Goal: Complete application form: Complete application form

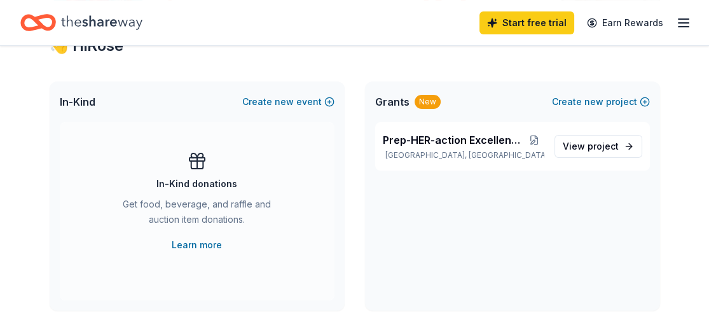
scroll to position [265, 0]
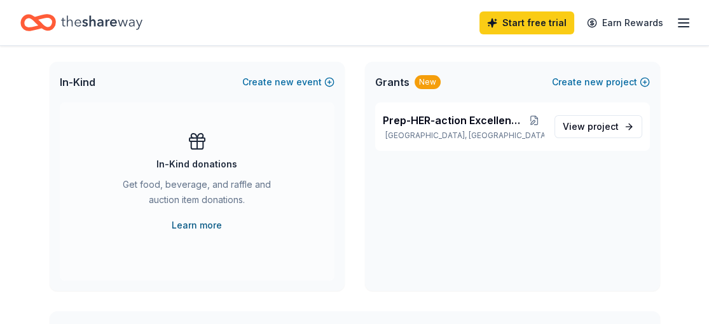
click at [206, 219] on link "Learn more" at bounding box center [197, 225] width 50 height 15
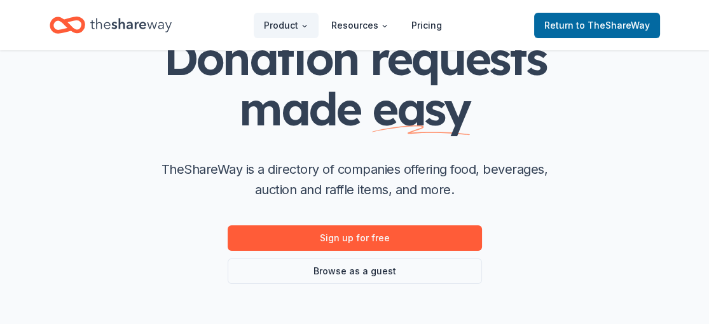
scroll to position [80, 0]
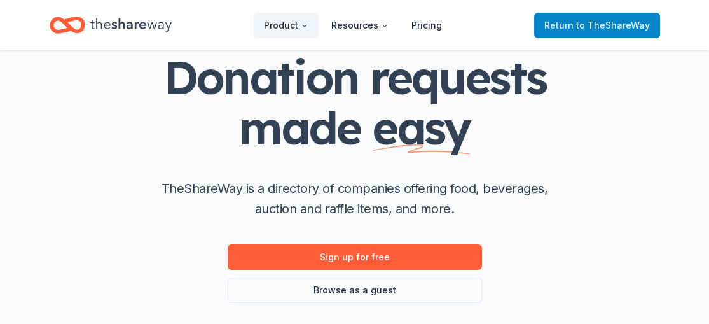
click at [633, 24] on span "to TheShareWay" at bounding box center [613, 25] width 74 height 11
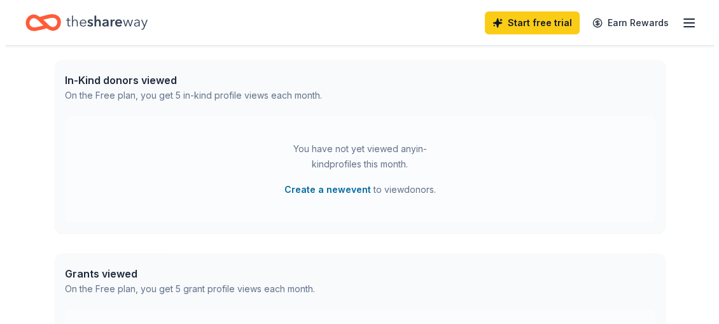
scroll to position [521, 0]
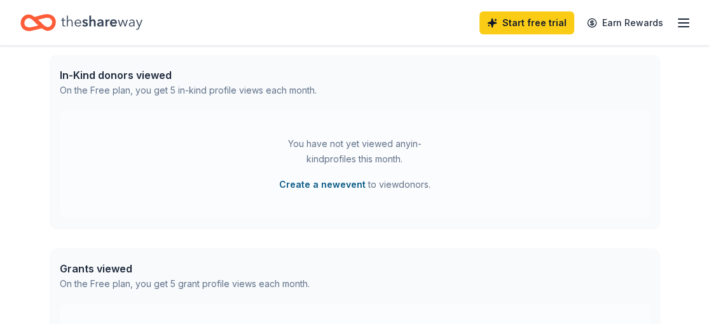
click at [348, 184] on button "Create a new event" at bounding box center [322, 184] width 87 height 15
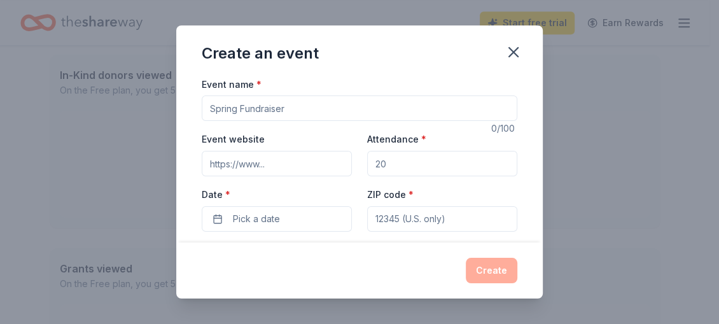
click at [265, 109] on input "Event name *" at bounding box center [360, 107] width 316 height 25
type input "FIrst Gen Success Fall Kickoff"
click at [260, 165] on input "Event website" at bounding box center [277, 163] width 150 height 25
click at [383, 164] on input "Attendance *" at bounding box center [442, 163] width 150 height 25
drag, startPoint x: 369, startPoint y: 162, endPoint x: 384, endPoint y: 164, distance: 15.4
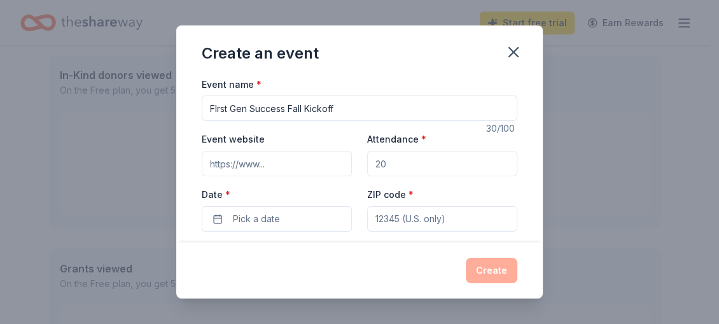
click at [384, 164] on input "Attendance *" at bounding box center [442, 163] width 150 height 25
type input "55"
click at [378, 217] on input "ZIP code *" at bounding box center [442, 218] width 150 height 25
type input "28273"
type input "[STREET_ADDRESS]"
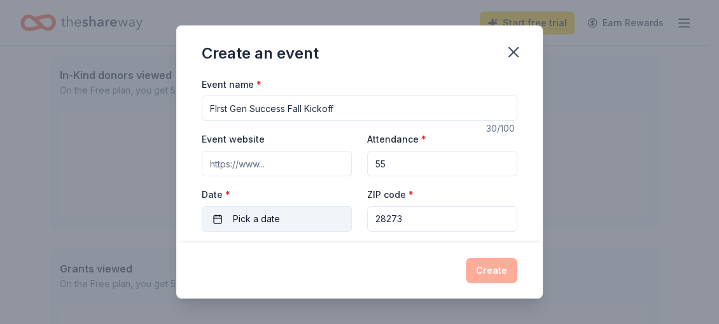
click at [264, 214] on span "Pick a date" at bounding box center [256, 218] width 47 height 15
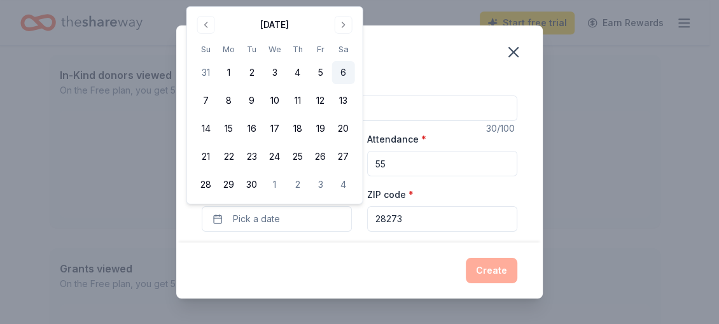
click at [340, 69] on button "6" at bounding box center [343, 72] width 23 height 23
click at [356, 256] on div "Create" at bounding box center [359, 270] width 366 height 56
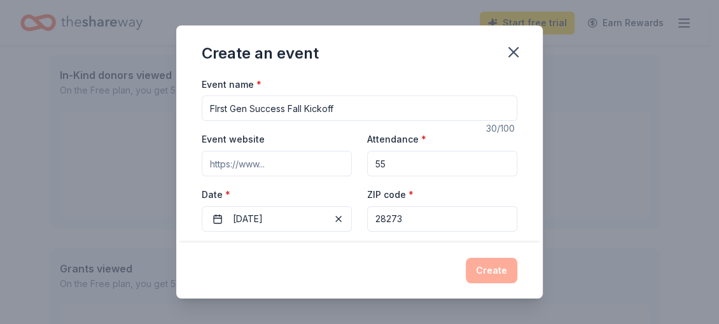
click at [232, 163] on input "Event website" at bounding box center [277, 163] width 150 height 25
paste input "[URL][DOMAIN_NAME]"
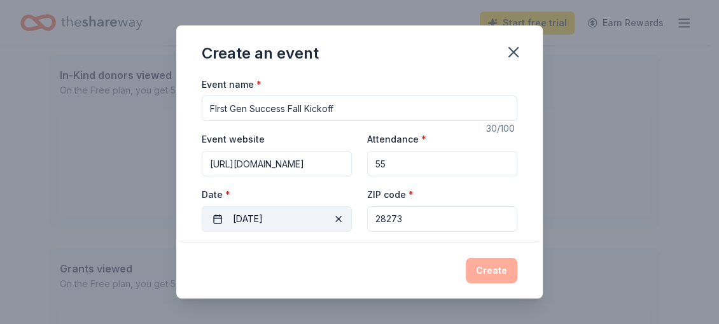
scroll to position [0, 11]
type input "[URL][DOMAIN_NAME]"
click at [335, 247] on div "Create" at bounding box center [359, 270] width 366 height 56
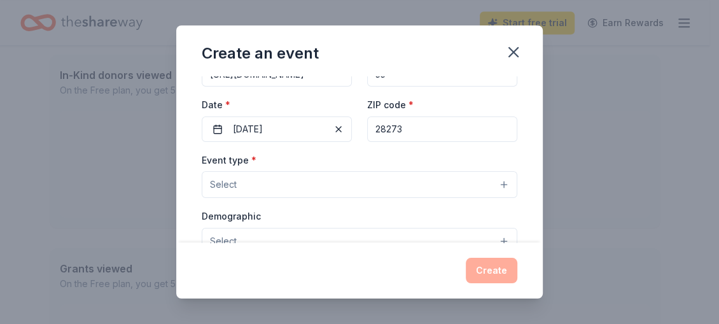
scroll to position [92, 0]
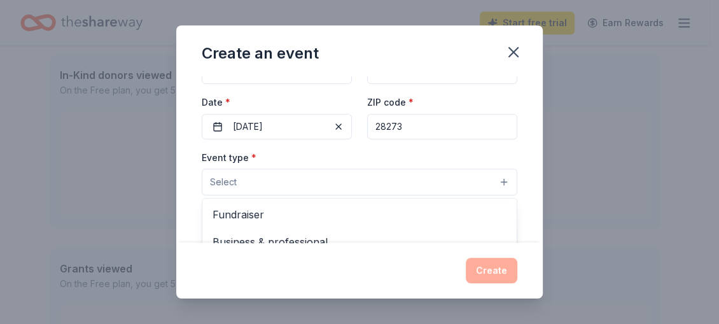
click at [494, 178] on button "Select" at bounding box center [360, 182] width 316 height 27
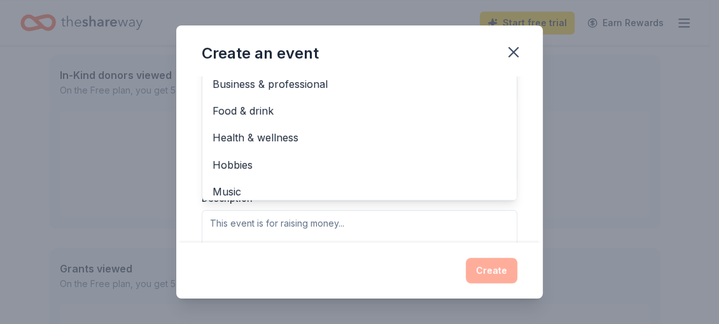
scroll to position [0, 0]
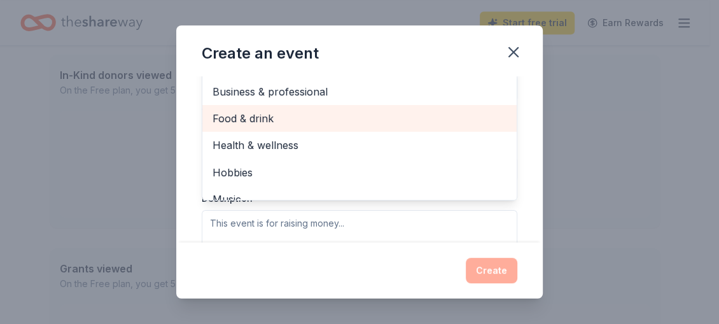
click at [379, 123] on span "Food & drink" at bounding box center [359, 118] width 294 height 17
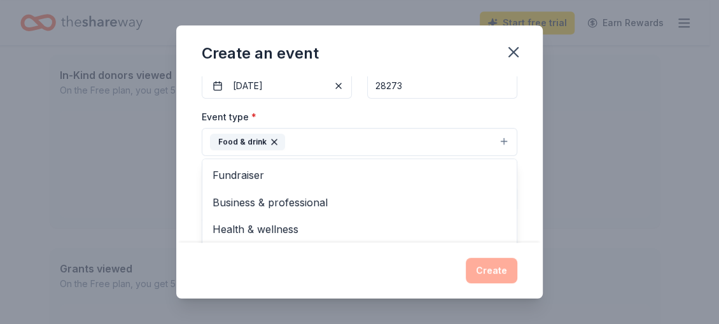
scroll to position [137, 0]
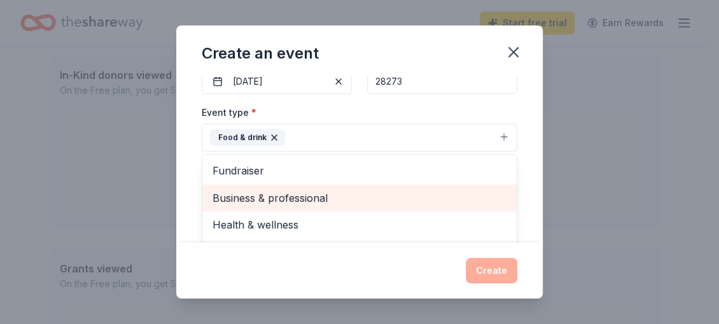
click at [340, 193] on span "Business & professional" at bounding box center [359, 198] width 294 height 17
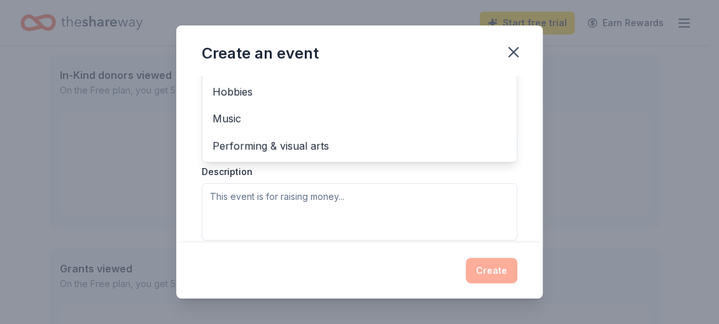
scroll to position [295, 0]
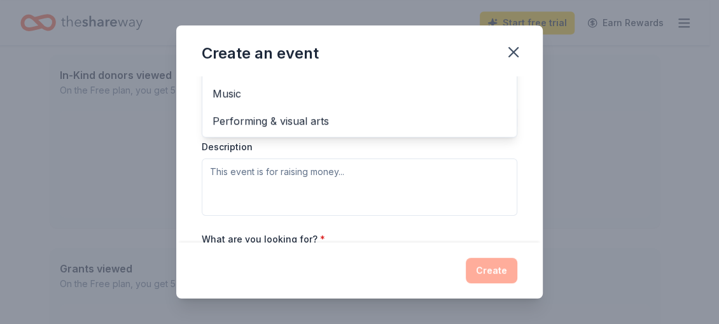
click at [216, 171] on div "Event type * Food & drink Business & professional Fundraiser Health & wellness …" at bounding box center [360, 81] width 316 height 269
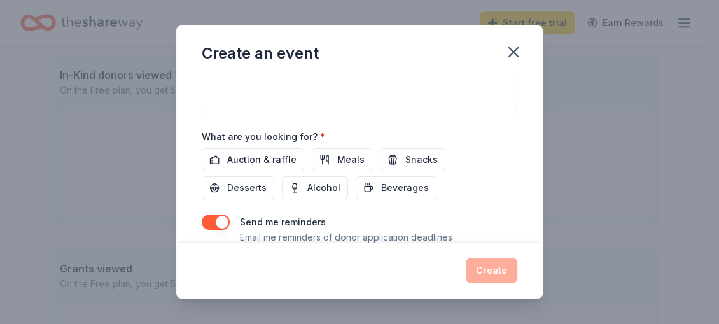
scroll to position [410, 0]
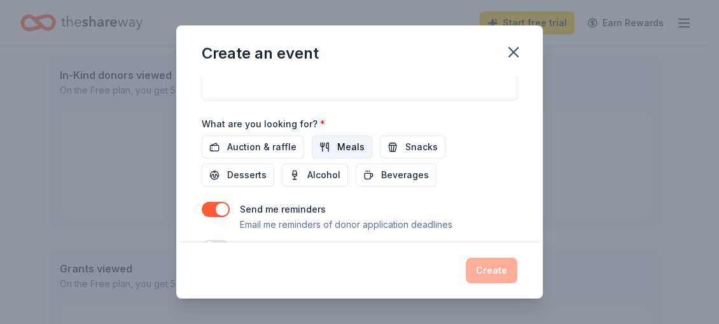
click at [352, 148] on span "Meals" at bounding box center [350, 146] width 27 height 15
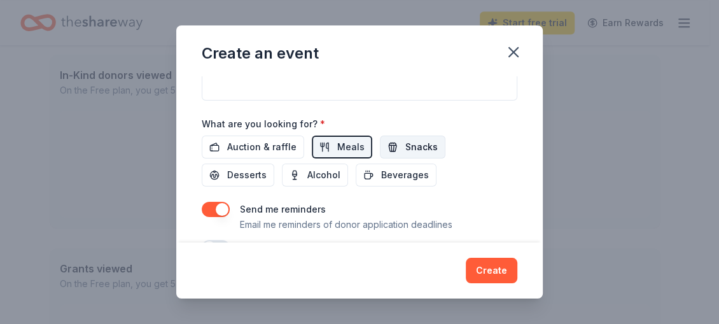
click at [405, 150] on span "Snacks" at bounding box center [421, 146] width 32 height 15
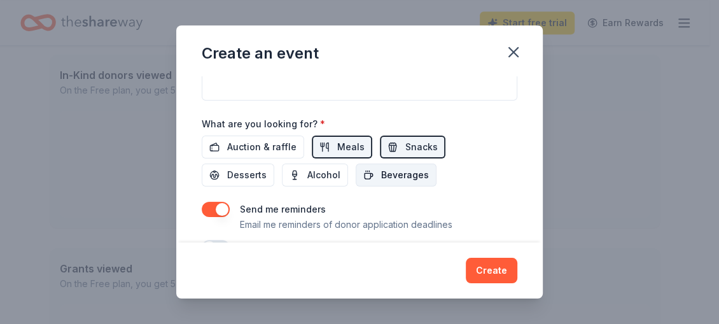
click at [400, 169] on span "Beverages" at bounding box center [405, 174] width 48 height 15
click at [245, 171] on span "Desserts" at bounding box center [246, 174] width 39 height 15
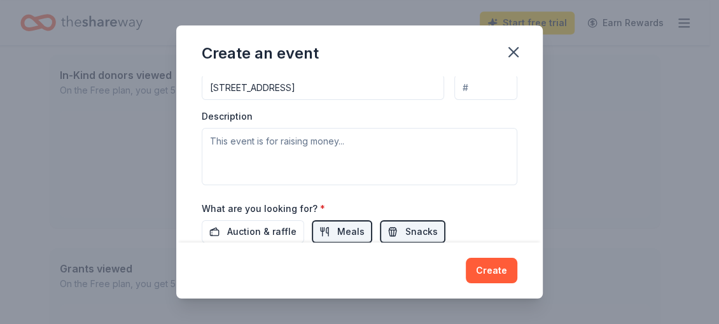
scroll to position [337, 0]
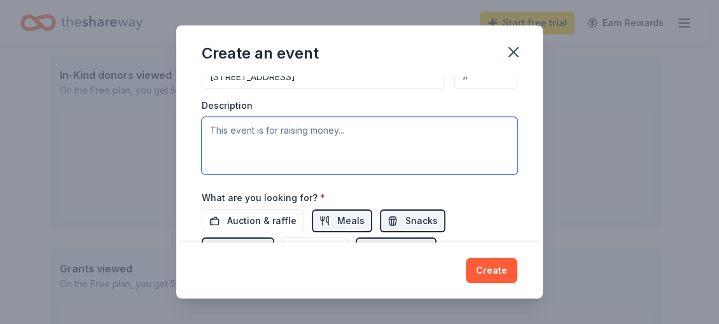
drag, startPoint x: 211, startPoint y: 129, endPoint x: 323, endPoint y: 132, distance: 111.4
click at [323, 132] on textarea at bounding box center [360, 145] width 316 height 57
paste textarea "First Gen Success is hosting our annual Fall Kickoff to launch the 2025–26 prog…"
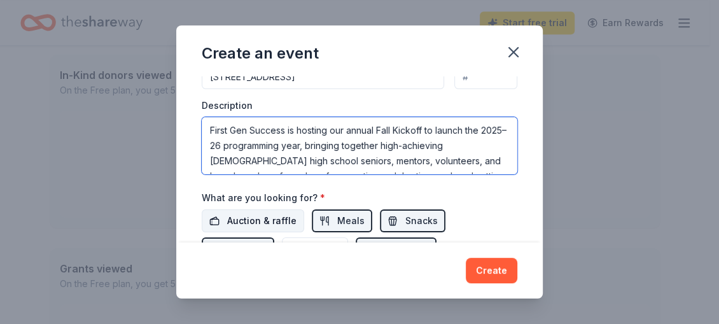
scroll to position [69, 0]
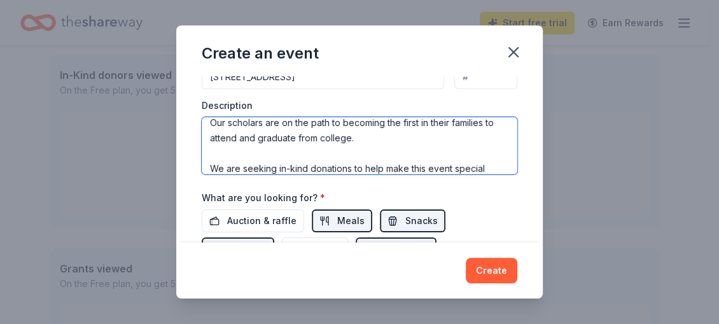
type textarea "First Gen Success is hosting our annual Fall Kickoff to launch the 2025–26 prog…"
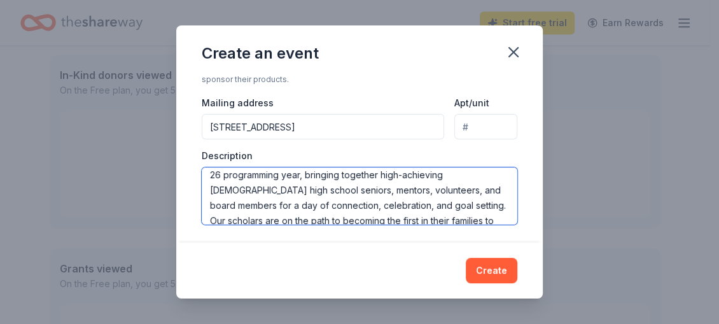
scroll to position [0, 0]
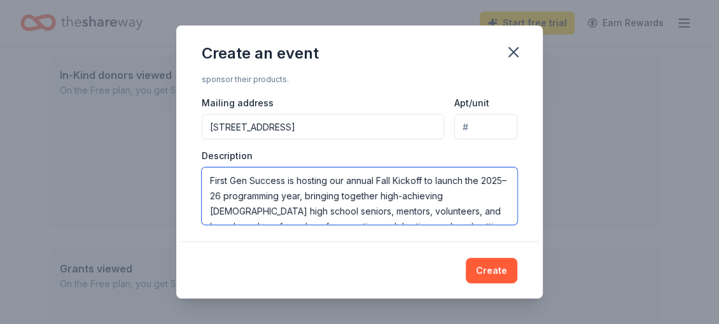
drag, startPoint x: 487, startPoint y: 209, endPoint x: 205, endPoint y: 175, distance: 283.9
click at [205, 175] on textarea "First Gen Success is hosting our annual Fall Kickoff to launch the 2025–26 prog…" at bounding box center [360, 195] width 316 height 57
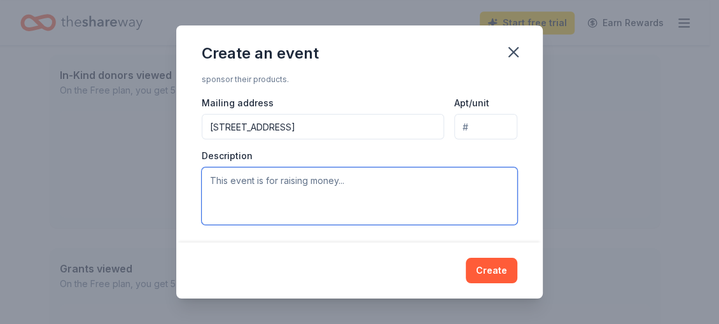
paste textarea "First Gen Success is hosting our annual Fall Kickoff to launch the 2025–26 prog…"
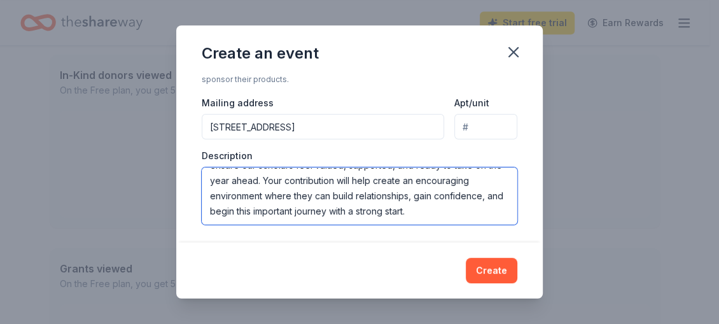
scroll to position [152, 0]
type textarea "First Gen Success is hosting our annual Fall Kickoff to launch the 2025–26 prog…"
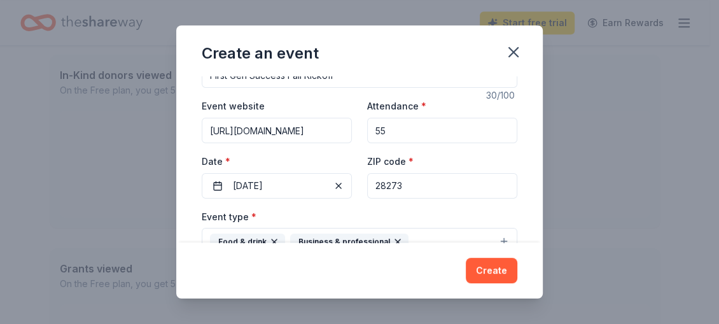
scroll to position [0, 0]
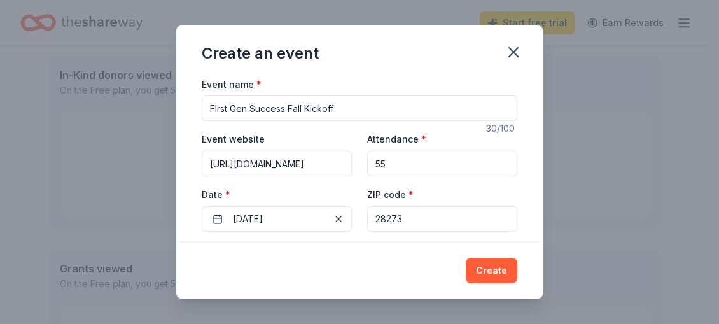
click at [384, 162] on input "55" at bounding box center [442, 163] width 150 height 25
type input "50"
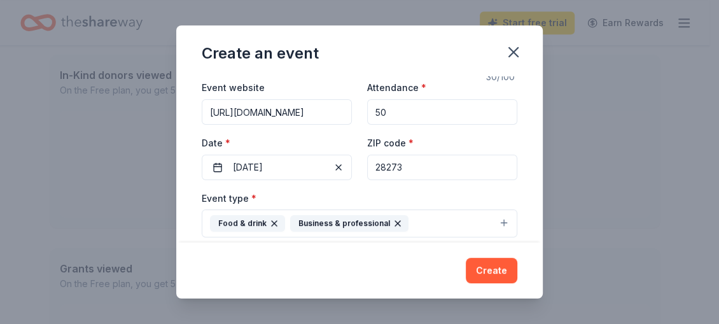
scroll to position [54, 0]
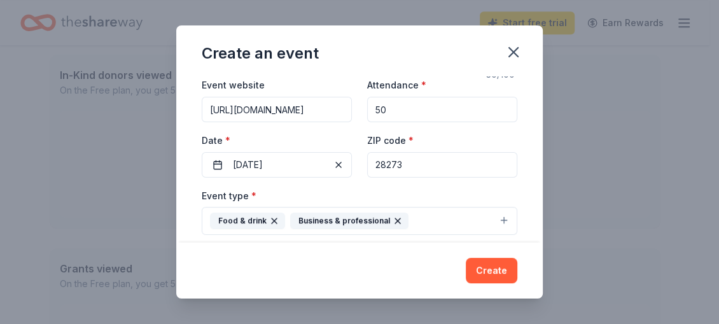
drag, startPoint x: 401, startPoint y: 163, endPoint x: 366, endPoint y: 163, distance: 35.6
click at [367, 163] on input "28273" at bounding box center [442, 164] width 150 height 25
type input "28235"
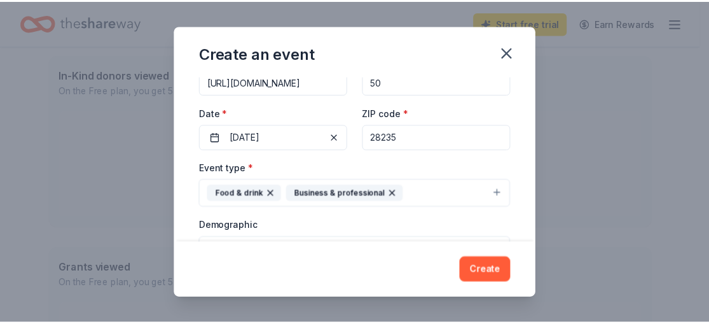
scroll to position [92, 0]
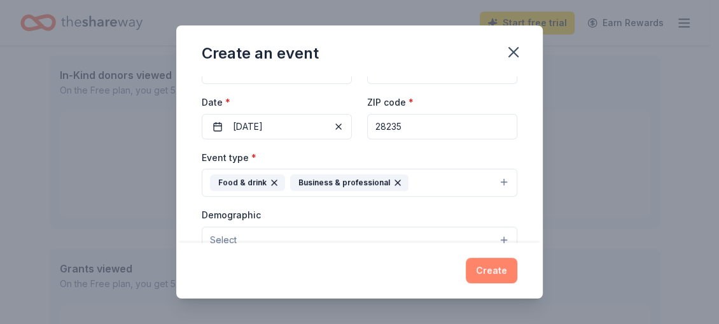
click at [491, 275] on button "Create" at bounding box center [492, 270] width 52 height 25
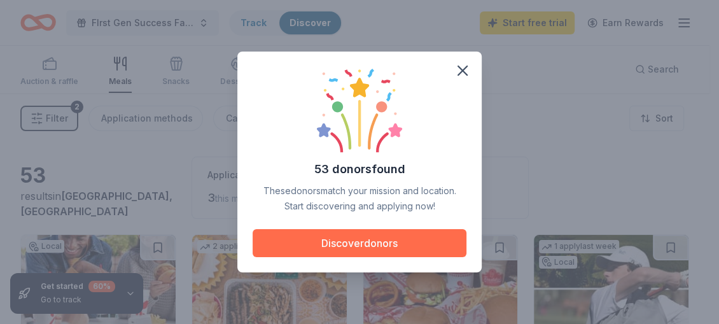
click at [368, 247] on button "Discover donors" at bounding box center [360, 243] width 214 height 28
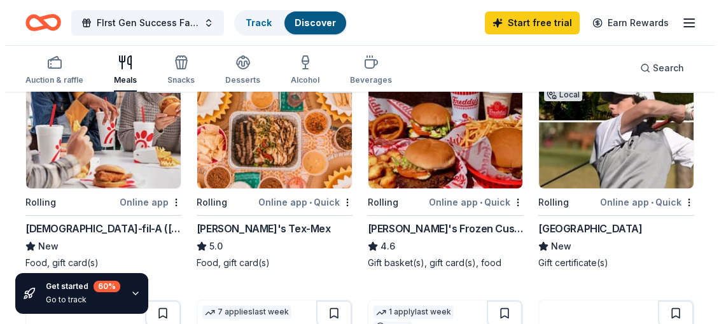
scroll to position [178, 0]
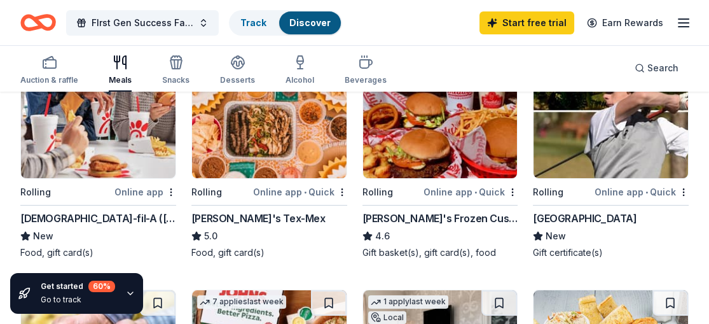
click at [141, 188] on div "Online app" at bounding box center [146, 192] width 62 height 16
click at [188, 22] on span "FIrst Gen Success Fall Kickoff" at bounding box center [143, 22] width 102 height 15
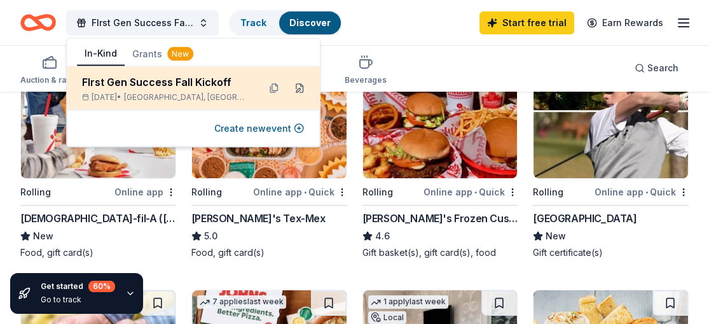
click at [296, 87] on button at bounding box center [299, 88] width 20 height 20
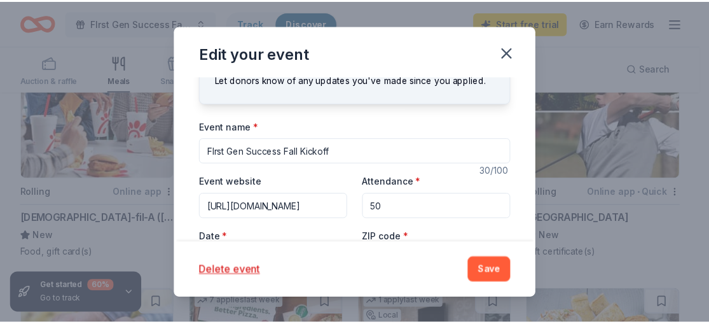
scroll to position [46, 0]
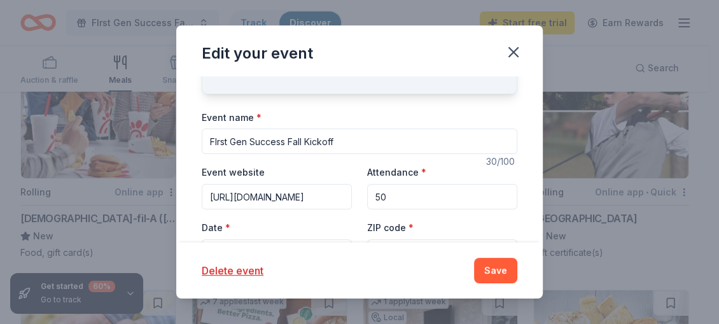
click at [371, 193] on input "50" at bounding box center [442, 196] width 150 height 25
type input "60"
click at [482, 262] on button "Save" at bounding box center [495, 270] width 43 height 25
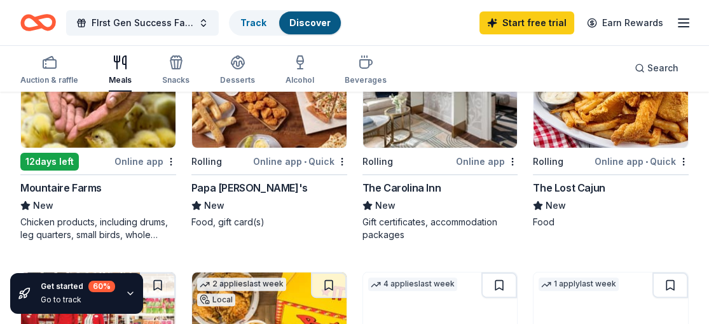
scroll to position [448, 0]
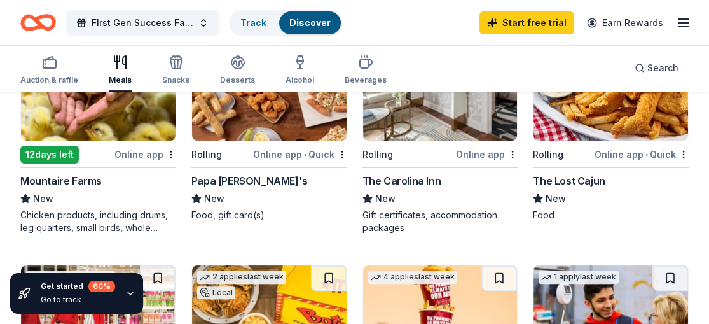
click at [298, 157] on div "Online app • Quick" at bounding box center [300, 154] width 94 height 16
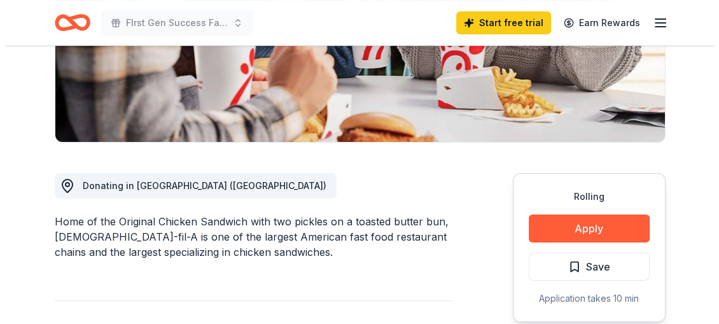
scroll to position [249, 0]
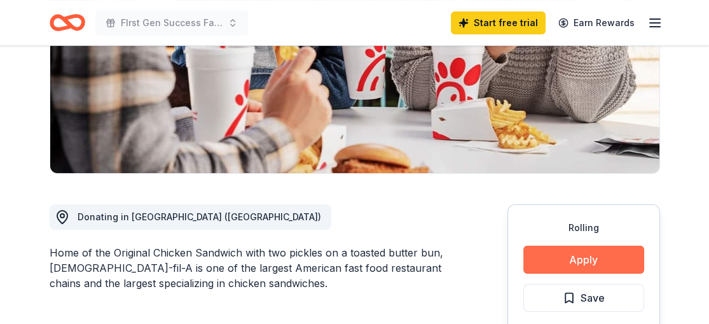
click at [564, 246] on button "Apply" at bounding box center [584, 260] width 121 height 28
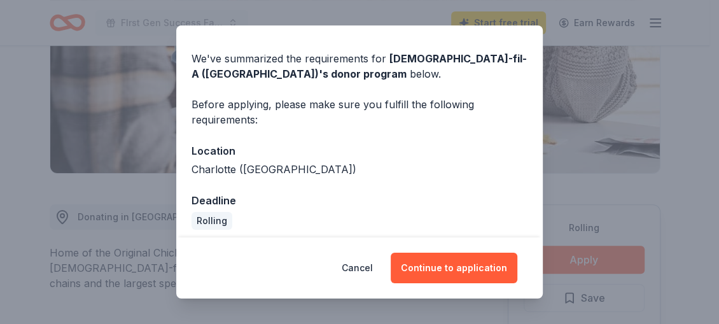
scroll to position [43, 0]
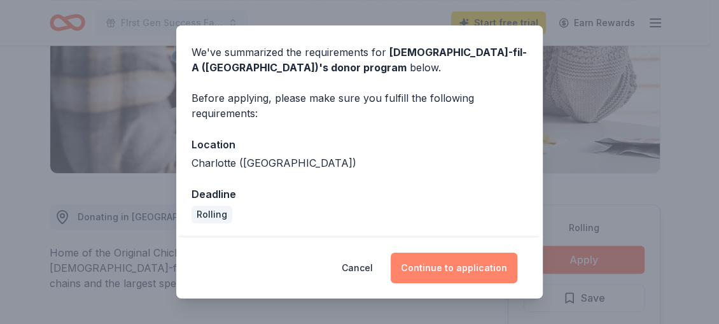
click at [466, 268] on button "Continue to application" at bounding box center [454, 268] width 127 height 31
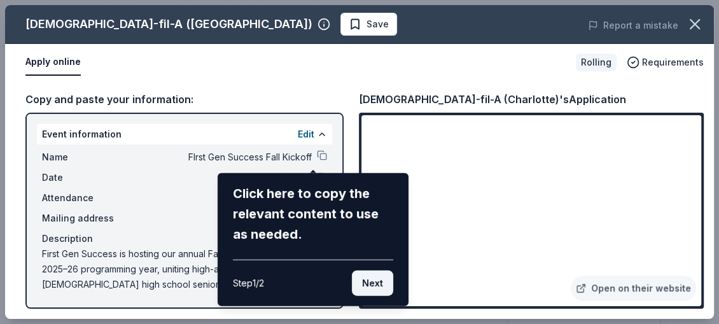
click at [369, 281] on button "Next" at bounding box center [372, 282] width 41 height 25
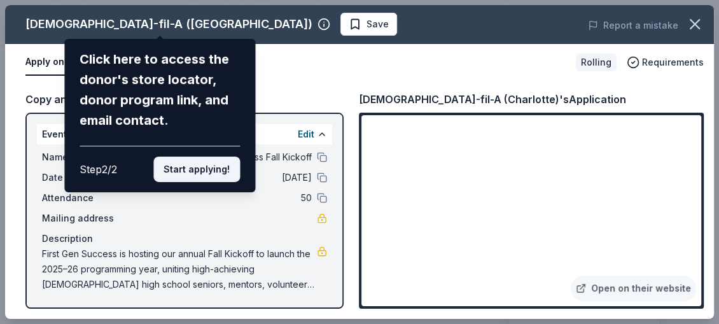
click at [205, 172] on button "Start applying!" at bounding box center [196, 169] width 87 height 25
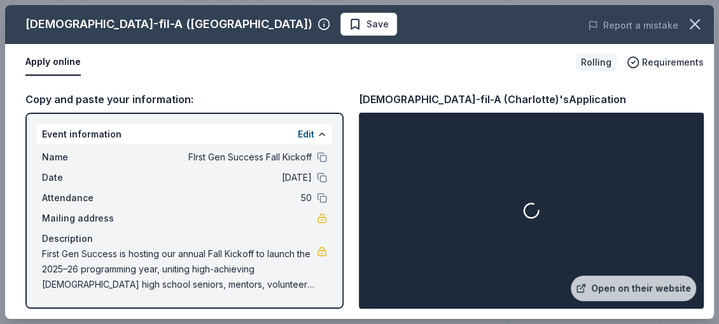
drag, startPoint x: 337, startPoint y: 184, endPoint x: 336, endPoint y: 195, distance: 11.5
click at [336, 195] on div "Chick-fil-A (Charlotte) Save Report a mistake Apply online Rolling Requirements…" at bounding box center [359, 162] width 709 height 314
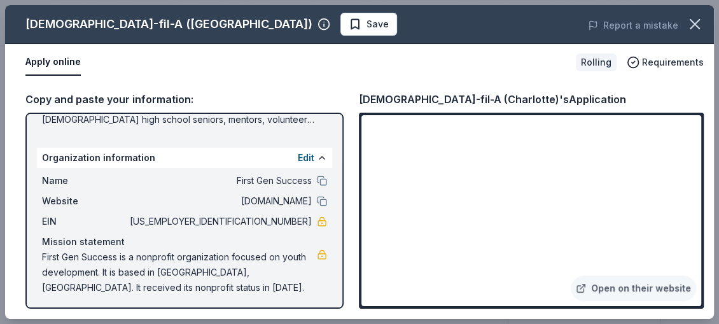
scroll to position [167, 0]
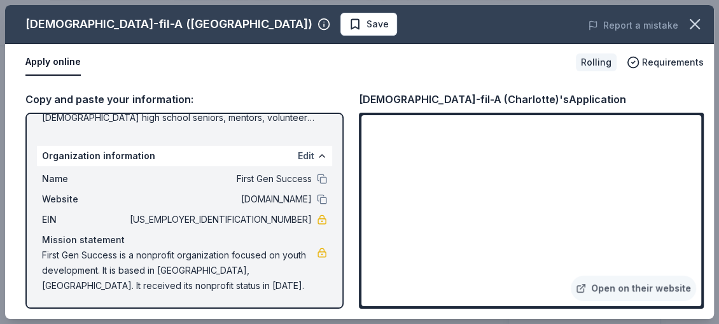
click at [298, 153] on button "Edit" at bounding box center [306, 155] width 17 height 15
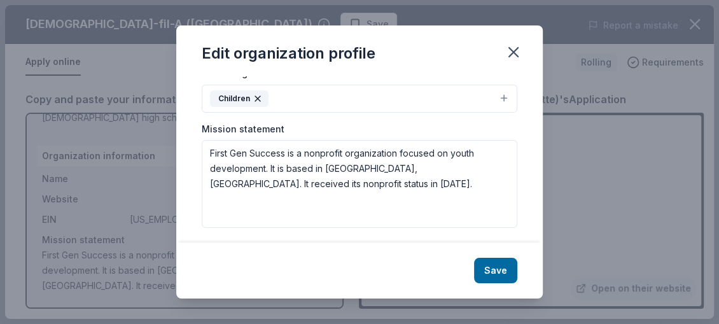
scroll to position [260, 0]
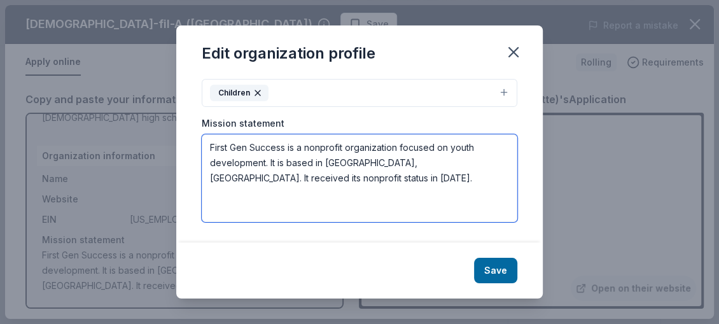
drag, startPoint x: 284, startPoint y: 178, endPoint x: 211, endPoint y: 149, distance: 78.6
click at [211, 149] on textarea "First Gen Success is a nonprofit organization focused on youth development. It …" at bounding box center [360, 178] width 316 height 88
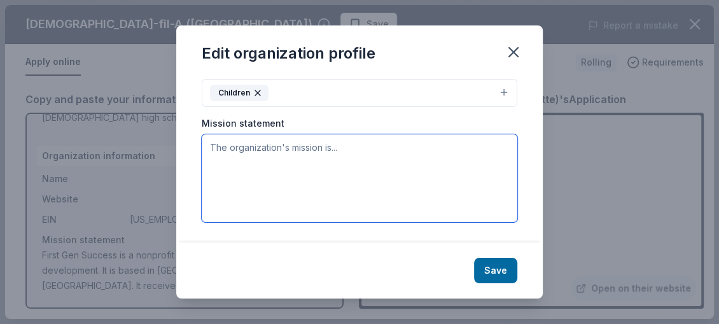
paste textarea "First Gen Success aims to nurture, advance, and celebrate the potential of high…"
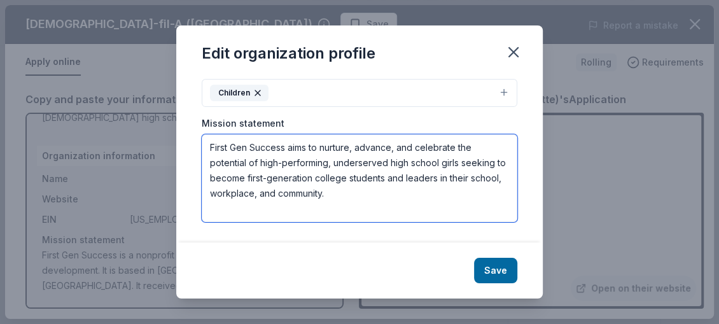
click at [379, 202] on textarea "First Gen Success aims to nurture, advance, and celebrate the potential of high…" at bounding box center [360, 178] width 316 height 88
type textarea "First Gen Success aims to nurture, advance, and celebrate the potential of high…"
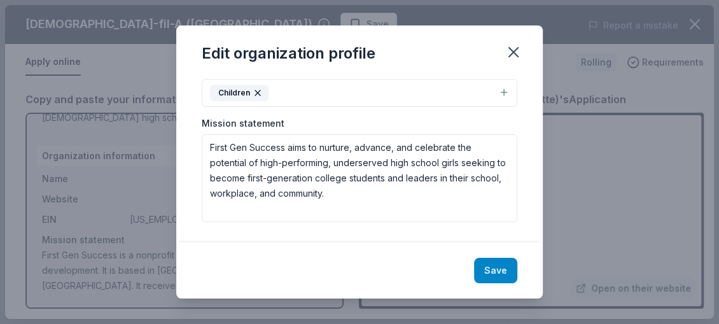
click at [489, 275] on button "Save" at bounding box center [495, 270] width 43 height 25
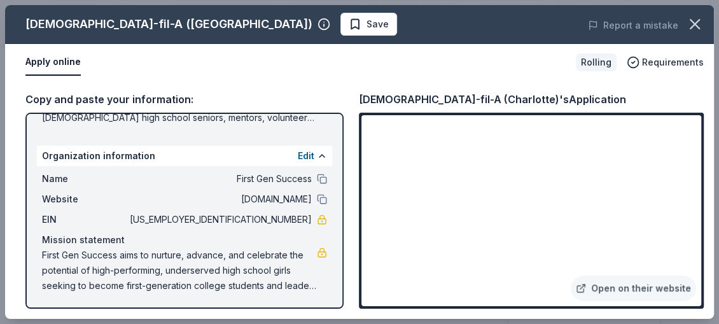
click at [709, 131] on div "Chick-fil-A (Charlotte) Save Report a mistake Apply online Rolling Requirements…" at bounding box center [359, 162] width 719 height 324
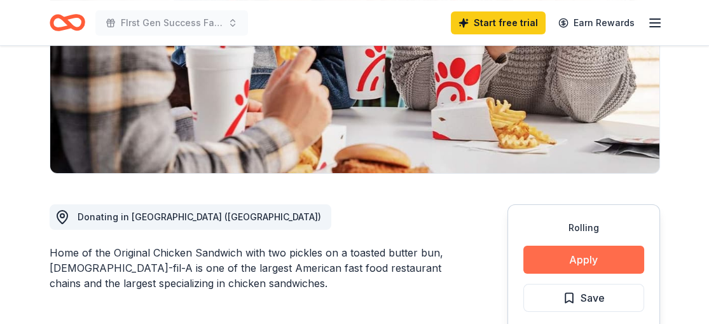
click at [571, 246] on button "Apply" at bounding box center [584, 260] width 121 height 28
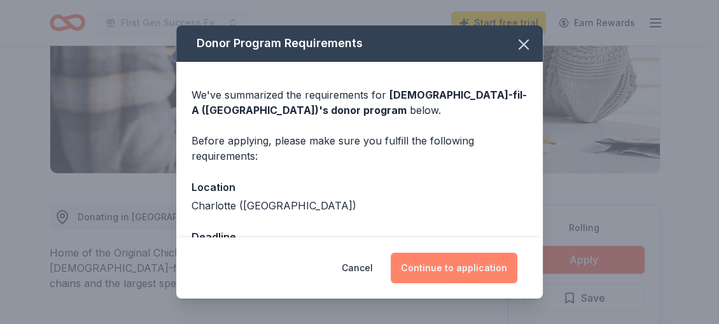
click at [477, 264] on button "Continue to application" at bounding box center [454, 268] width 127 height 31
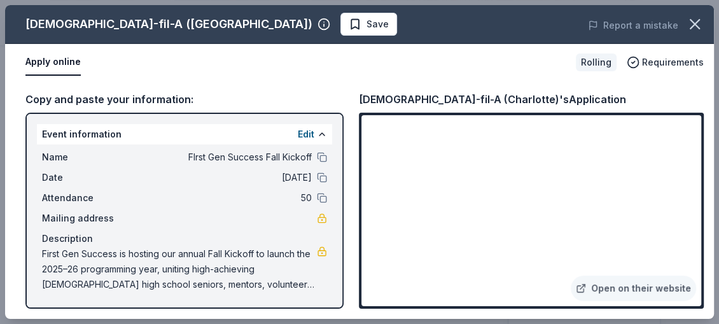
drag, startPoint x: 714, startPoint y: 138, endPoint x: 715, endPoint y: 157, distance: 18.5
click at [709, 155] on div "Chick-fil-A (Charlotte) Save Report a mistake Apply online Rolling Requirements…" at bounding box center [359, 162] width 719 height 324
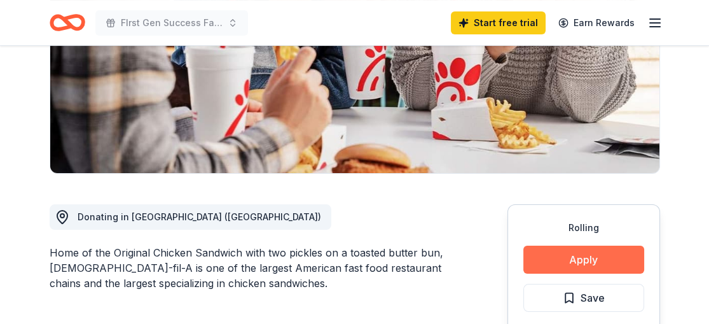
click at [587, 246] on button "Apply" at bounding box center [584, 260] width 121 height 28
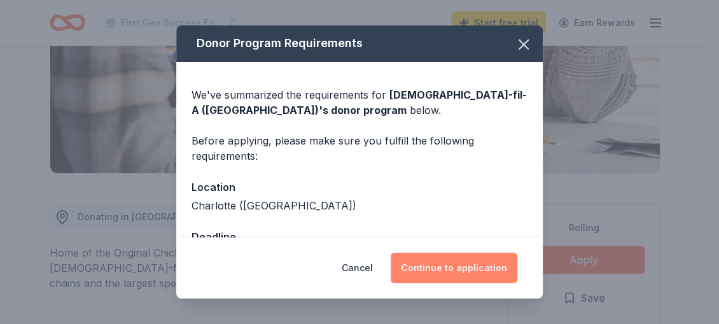
click at [471, 269] on button "Continue to application" at bounding box center [454, 268] width 127 height 31
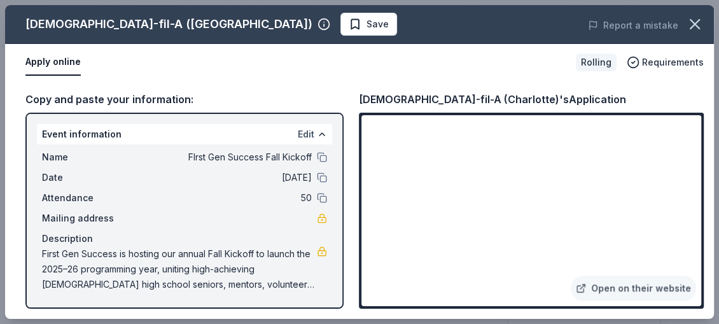
click at [299, 135] on button "Edit" at bounding box center [306, 134] width 17 height 15
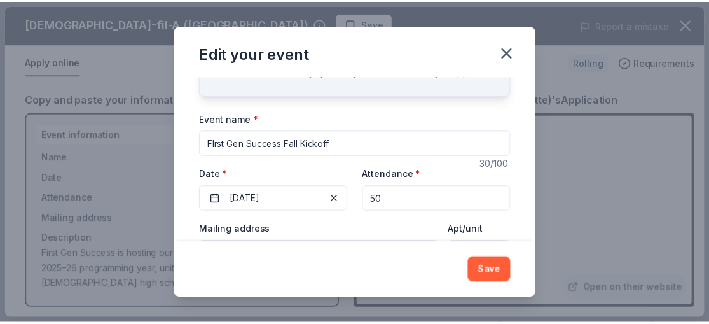
scroll to position [71, 0]
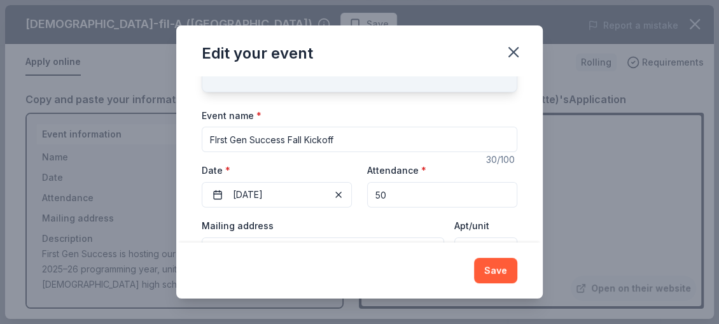
drag, startPoint x: 377, startPoint y: 191, endPoint x: 368, endPoint y: 193, distance: 9.1
click at [368, 193] on input "50" at bounding box center [442, 194] width 150 height 25
type input "70"
click at [499, 272] on button "Save" at bounding box center [495, 270] width 43 height 25
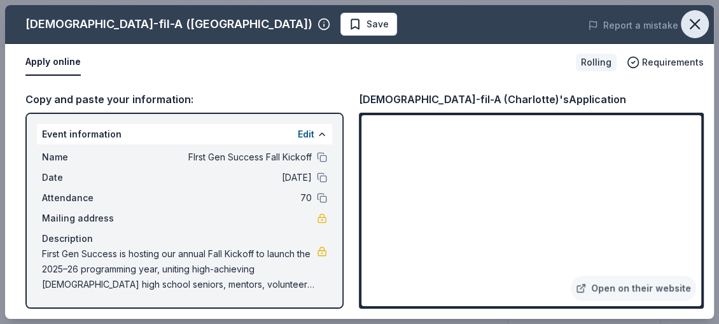
click at [692, 29] on icon "button" at bounding box center [695, 24] width 18 height 18
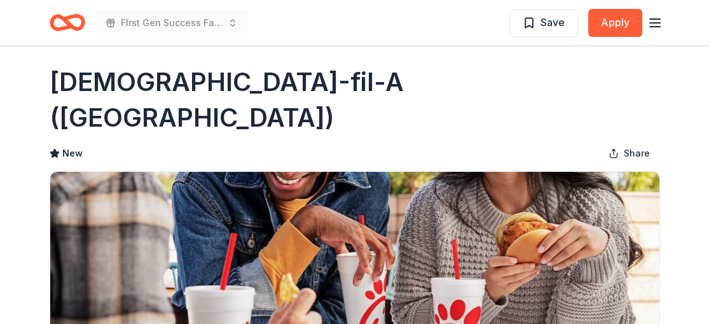
scroll to position [0, 0]
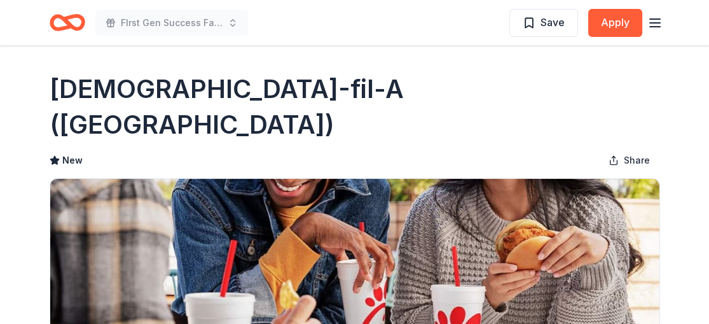
drag, startPoint x: 709, startPoint y: 50, endPoint x: 706, endPoint y: 8, distance: 42.1
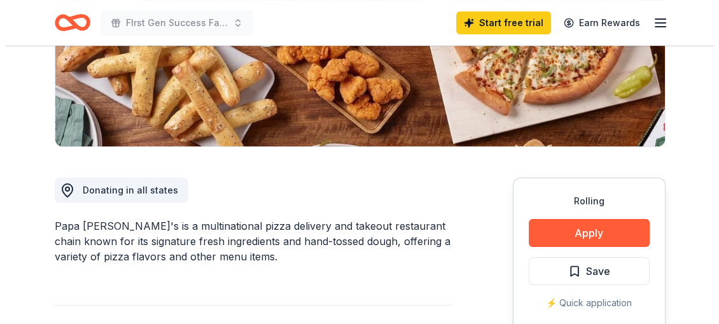
scroll to position [244, 0]
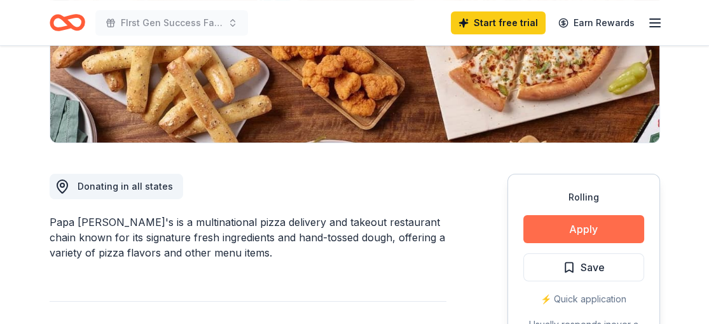
click at [572, 233] on button "Apply" at bounding box center [584, 229] width 121 height 28
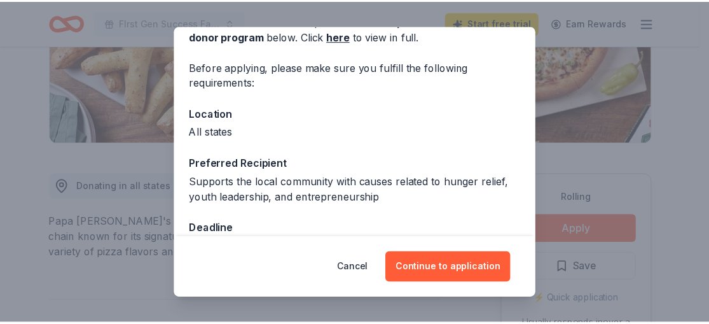
scroll to position [74, 0]
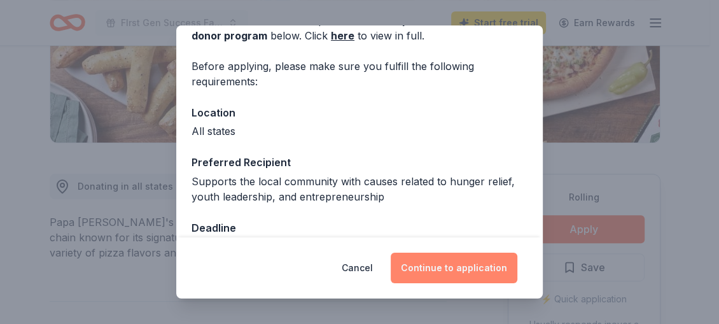
click at [457, 263] on button "Continue to application" at bounding box center [454, 268] width 127 height 31
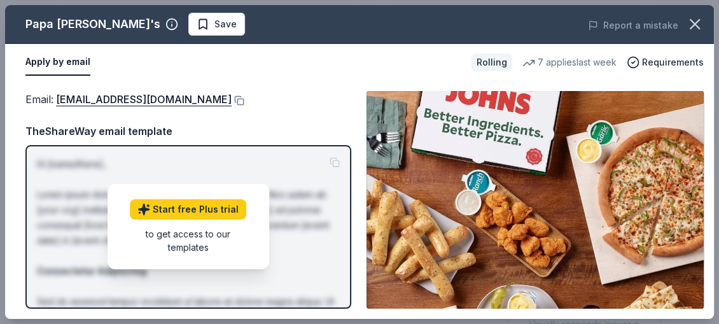
drag, startPoint x: 716, startPoint y: 50, endPoint x: 717, endPoint y: 105, distance: 54.7
click at [709, 105] on div "Papa John's Save Report a mistake Apply by email Rolling 7 applies last week Re…" at bounding box center [359, 162] width 719 height 324
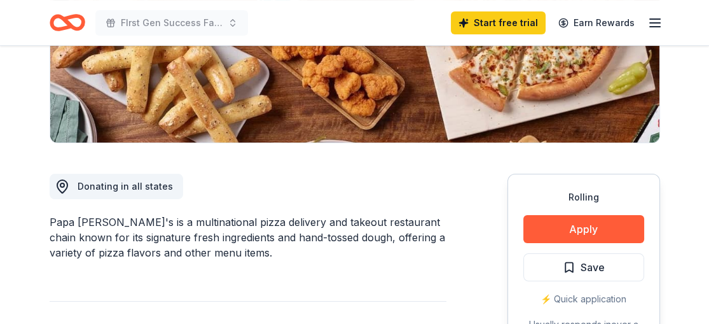
click at [652, 21] on icon "button" at bounding box center [655, 22] width 15 height 15
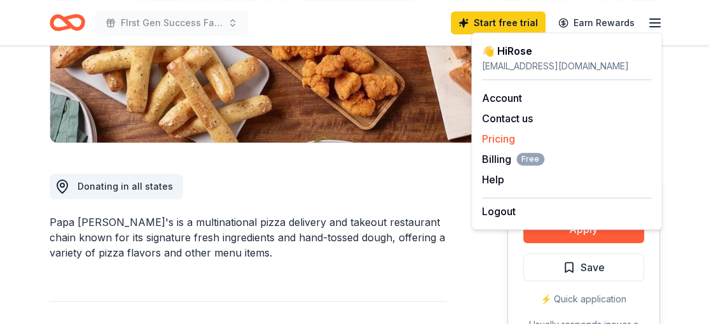
click at [507, 135] on link "Pricing" at bounding box center [498, 138] width 33 height 13
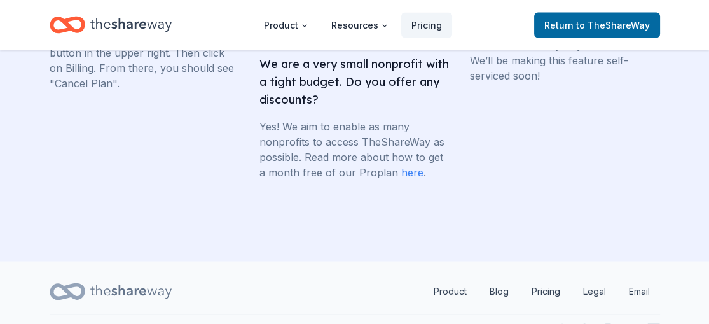
scroll to position [3175, 0]
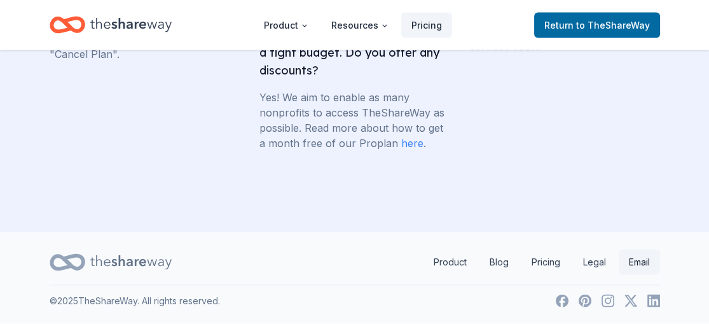
click at [639, 266] on link "Email" at bounding box center [639, 261] width 41 height 25
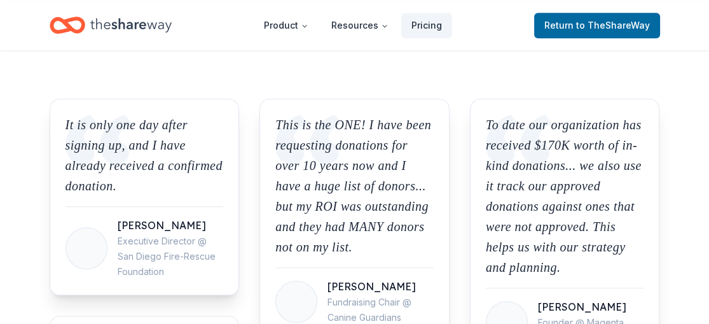
scroll to position [1512, 0]
